Goal: Download file/media

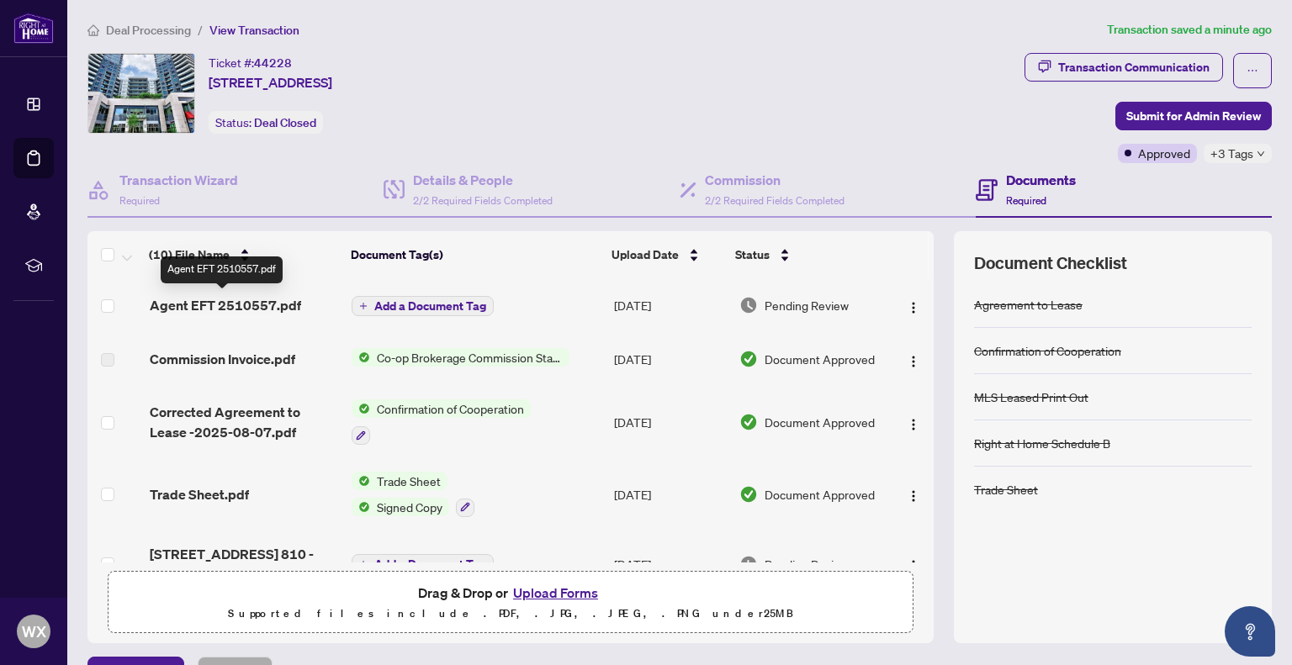
click at [159, 301] on span "Agent EFT 2510557.pdf" at bounding box center [225, 305] width 151 height 20
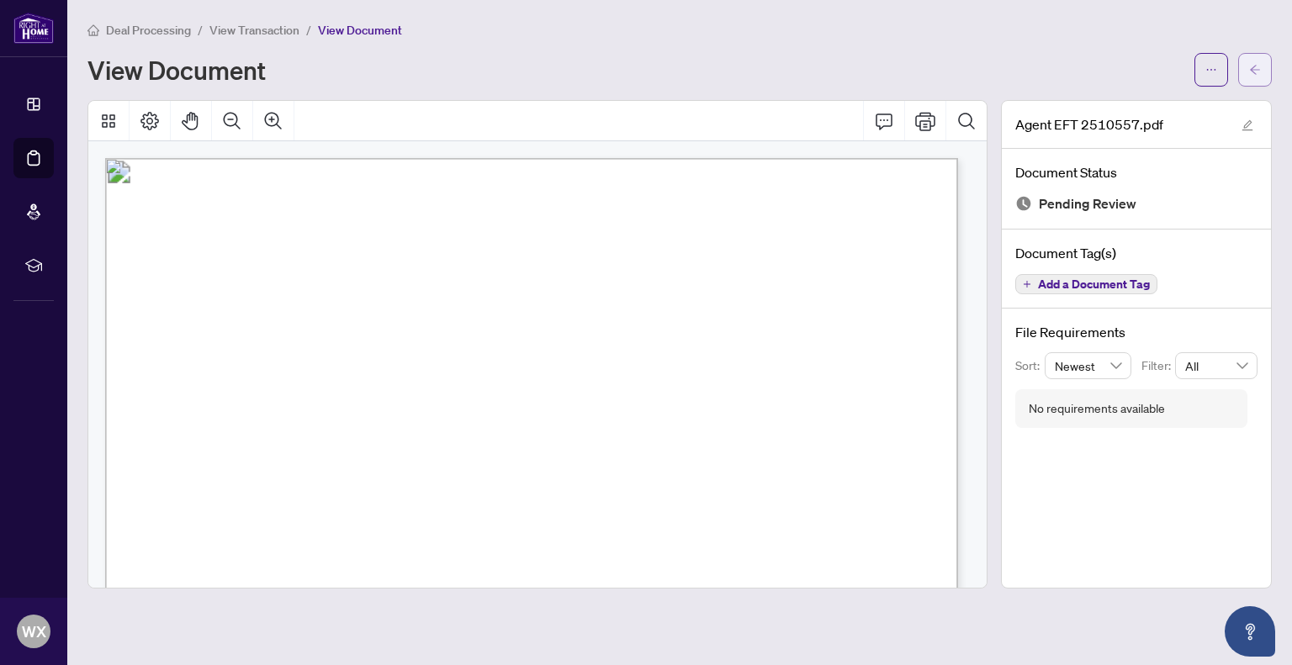
click at [1253, 71] on icon "arrow-left" at bounding box center [1255, 70] width 12 height 12
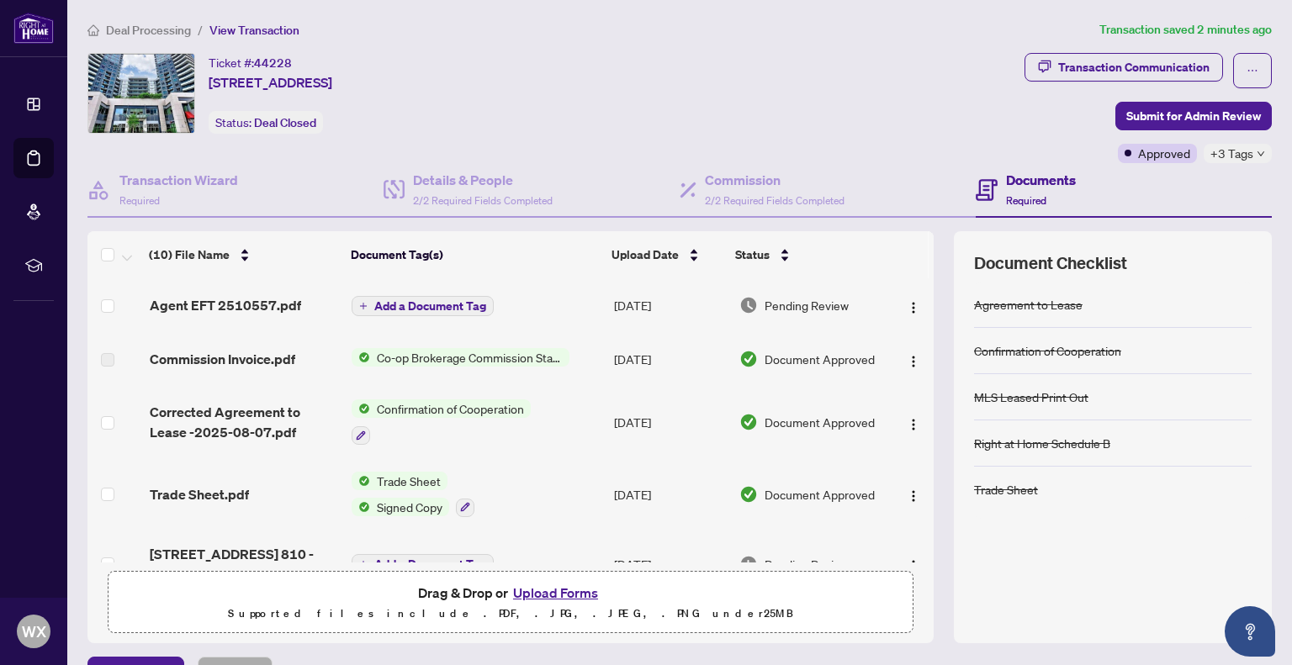
click at [242, 307] on span "Agent EFT 2510557.pdf" at bounding box center [225, 305] width 151 height 20
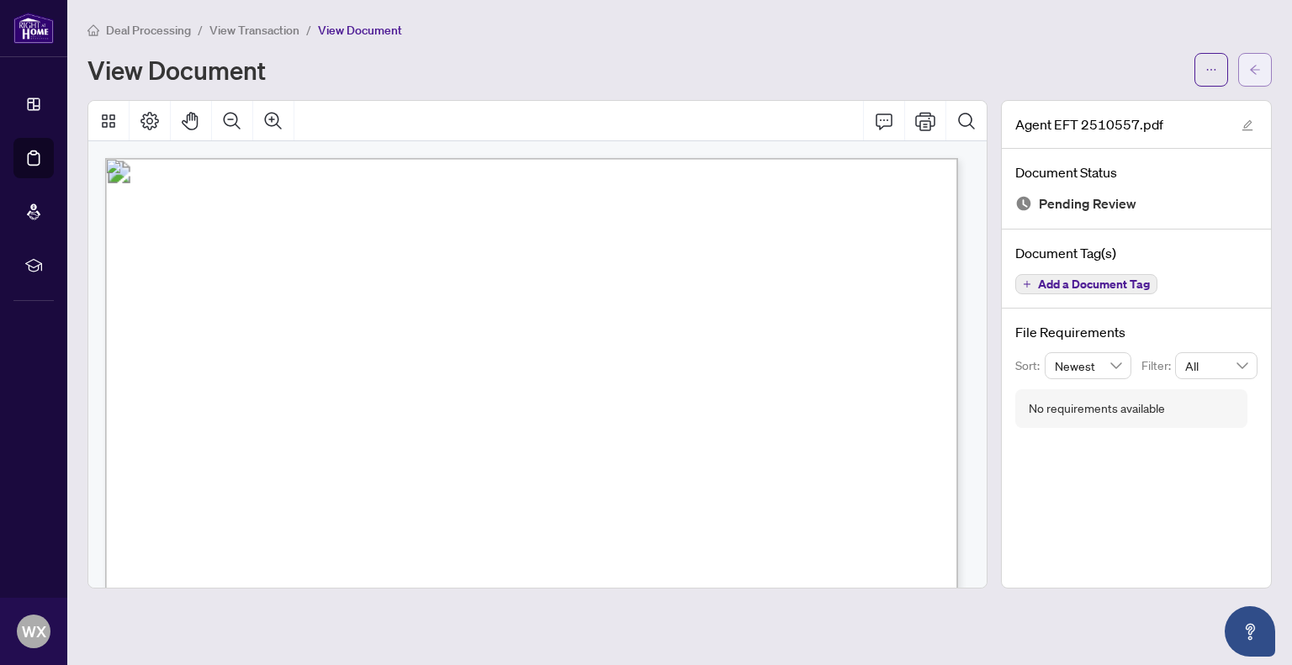
click at [1247, 66] on button "button" at bounding box center [1255, 70] width 34 height 34
